Goal: Information Seeking & Learning: Learn about a topic

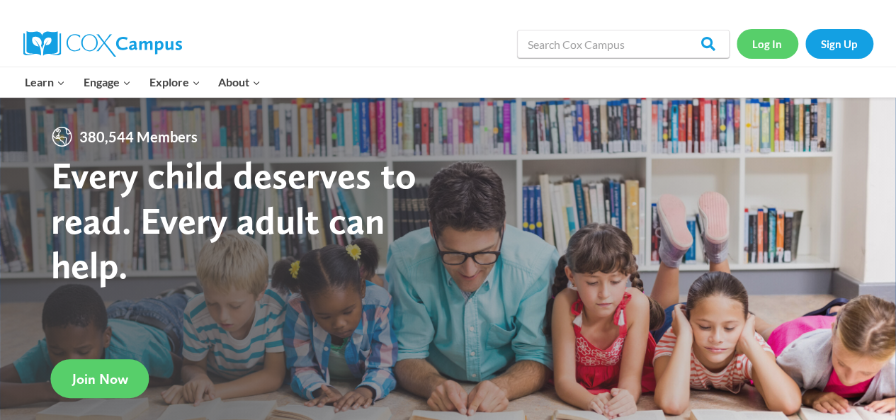
click at [767, 42] on link "Log In" at bounding box center [768, 43] width 62 height 29
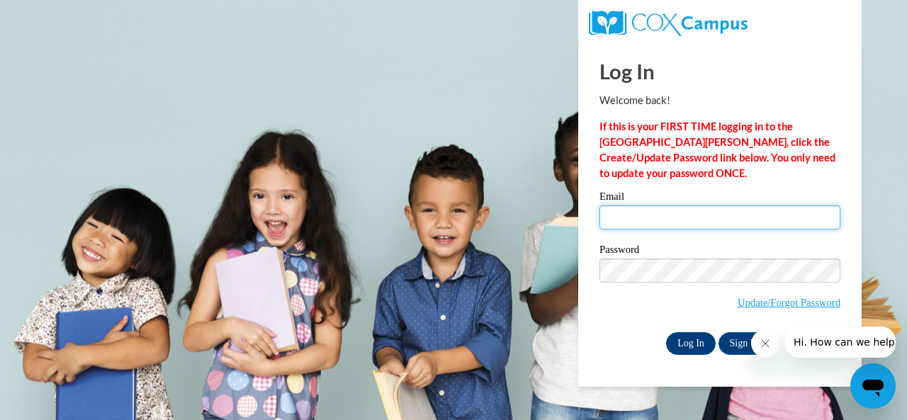
type input "estes.carmen.t@muscogee.k12.ga.us"
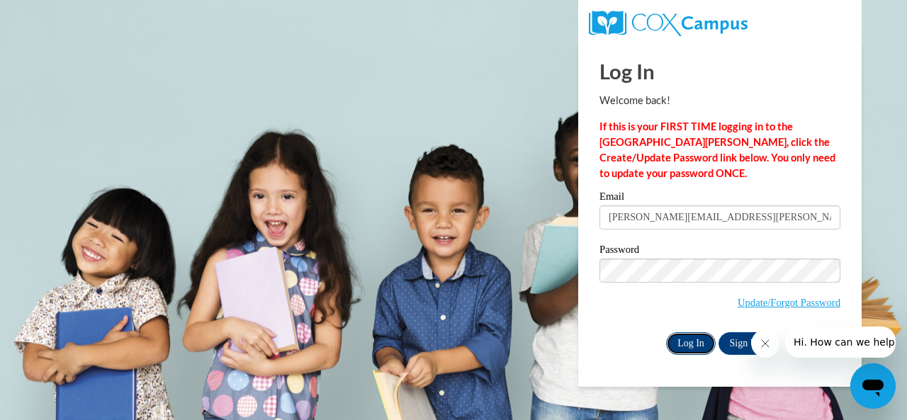
click at [684, 341] on input "Log In" at bounding box center [691, 343] width 50 height 23
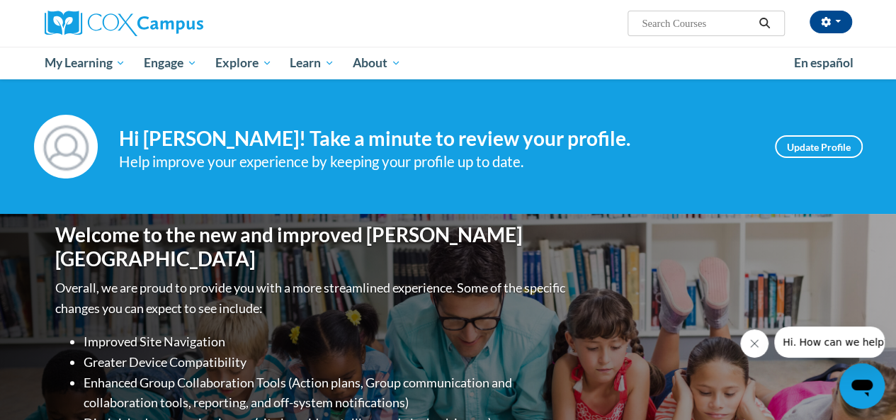
click at [674, 19] on input "Search..." at bounding box center [696, 23] width 113 height 17
drag, startPoint x: 674, startPoint y: 19, endPoint x: 664, endPoint y: 27, distance: 12.6
click at [664, 27] on input "Search..." at bounding box center [696, 23] width 113 height 17
type input "emergent literacy\"
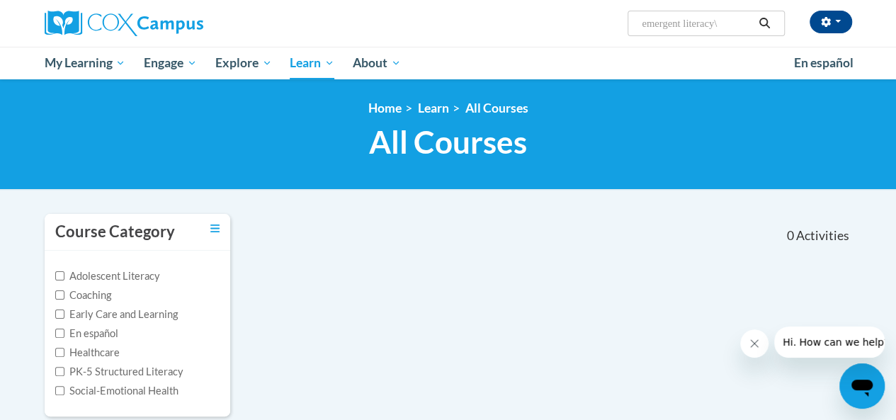
click at [730, 24] on input "emergent literacy\" at bounding box center [696, 23] width 113 height 17
type input "emergent literacy"
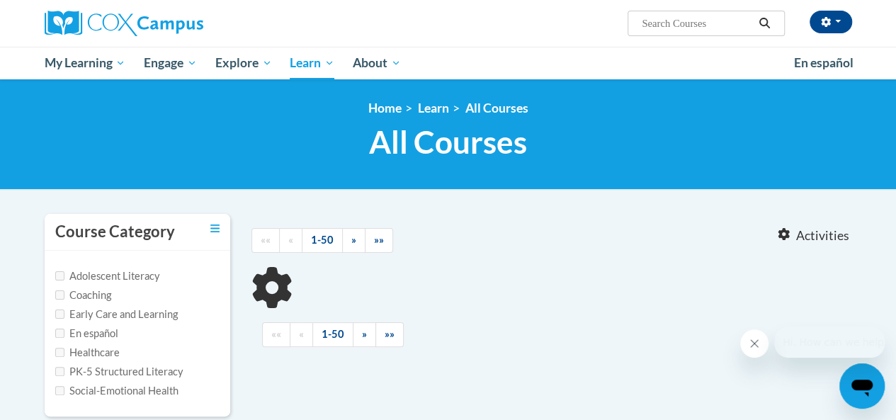
type input "emergent literacy"
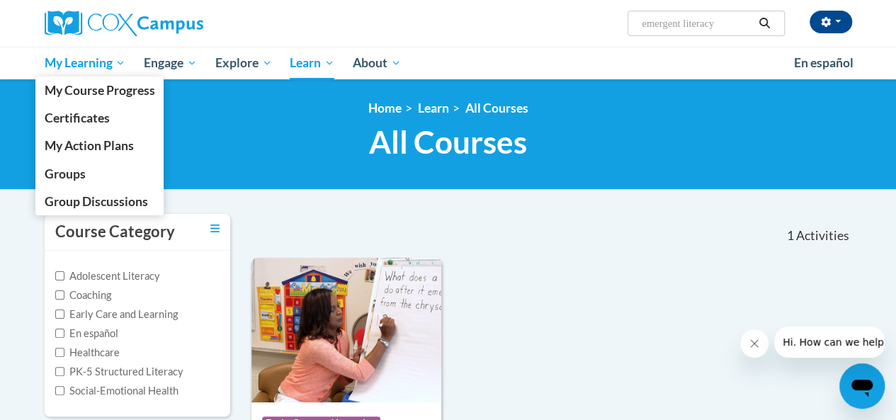
click at [81, 67] on span "My Learning" at bounding box center [84, 63] width 81 height 17
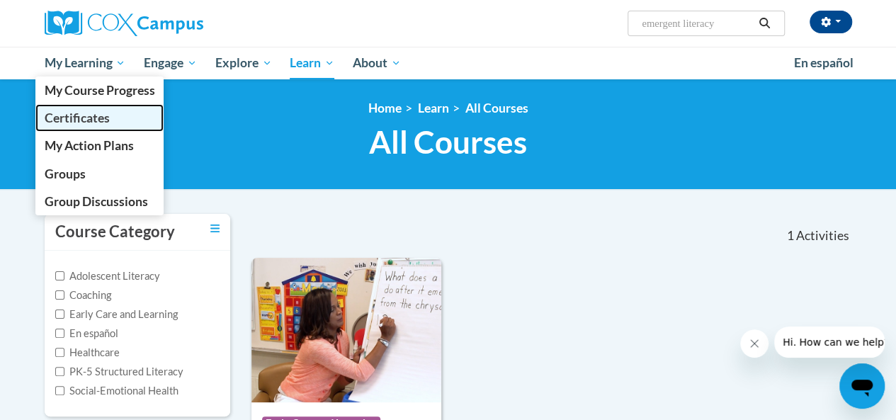
click at [89, 118] on span "Certificates" at bounding box center [76, 118] width 65 height 15
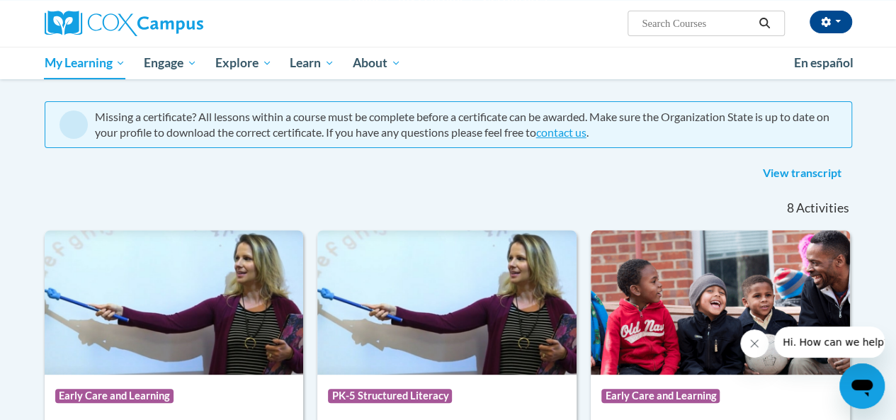
scroll to position [115, 0]
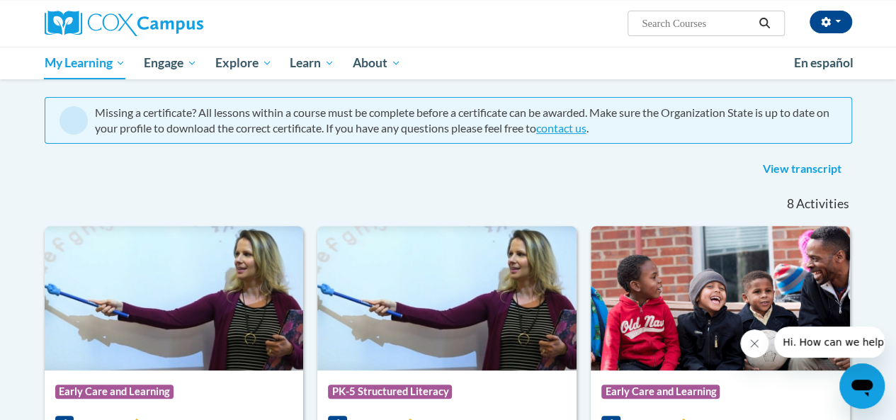
click at [798, 171] on link "View transcript" at bounding box center [802, 169] width 100 height 23
